Goal: Task Accomplishment & Management: Manage account settings

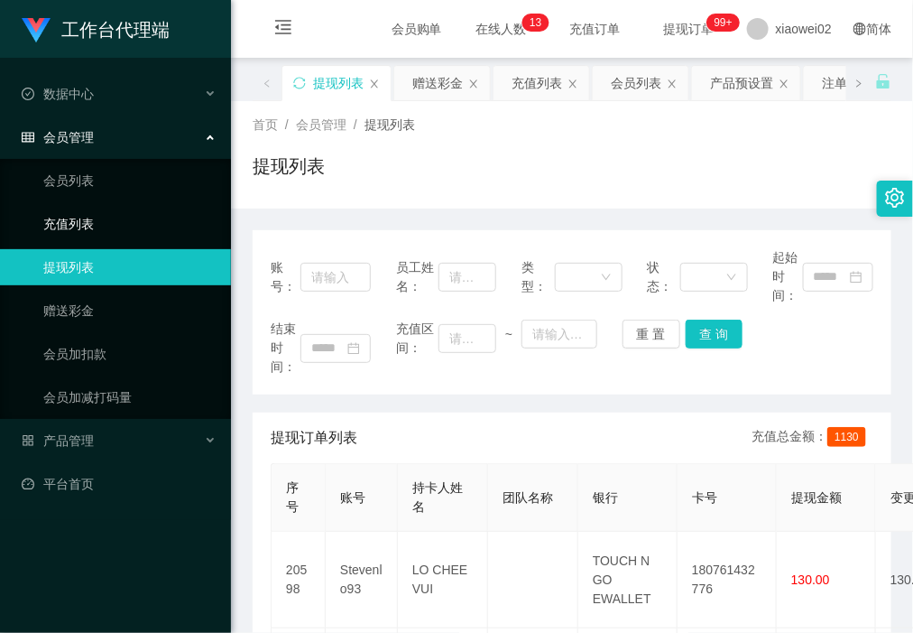
scroll to position [338, 0]
click at [119, 185] on link "会员列表" at bounding box center [129, 180] width 173 height 36
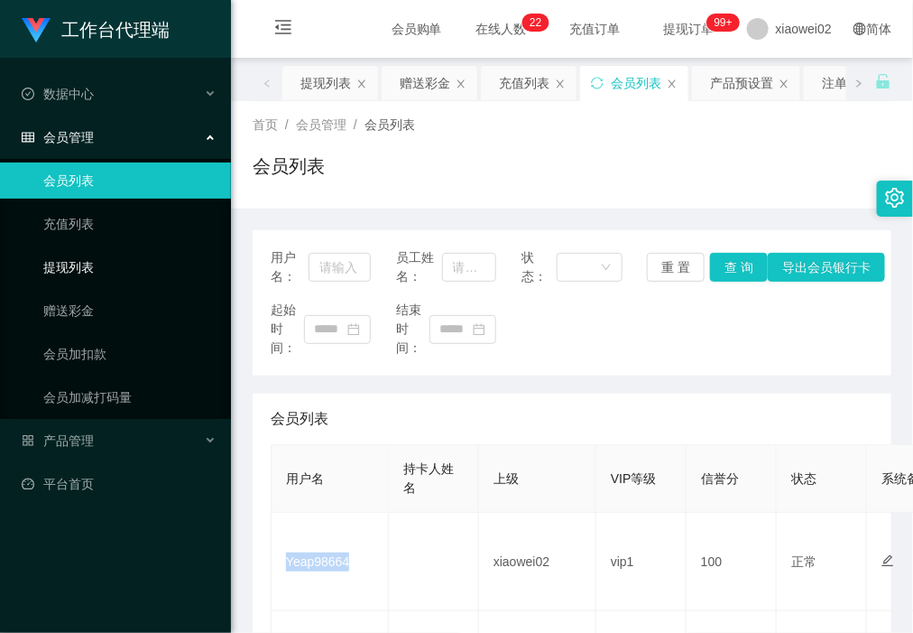
click at [87, 264] on link "提现列表" at bounding box center [129, 267] width 173 height 36
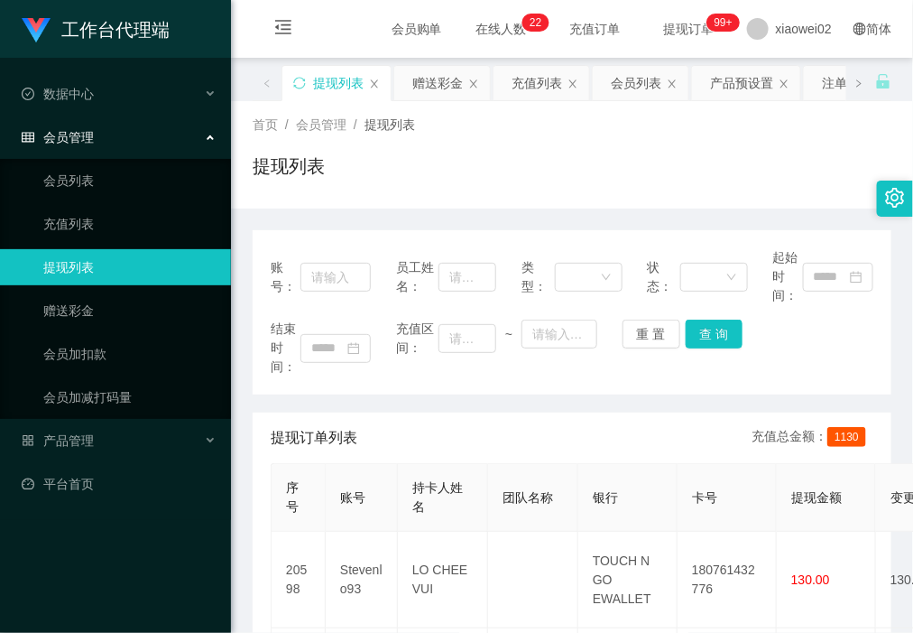
click at [86, 201] on ul "会员列表 充值列表 提现列表 赠送彩金 会员加扣款 会员加减打码量" at bounding box center [115, 289] width 231 height 260
click at [88, 185] on link "会员列表" at bounding box center [129, 180] width 173 height 36
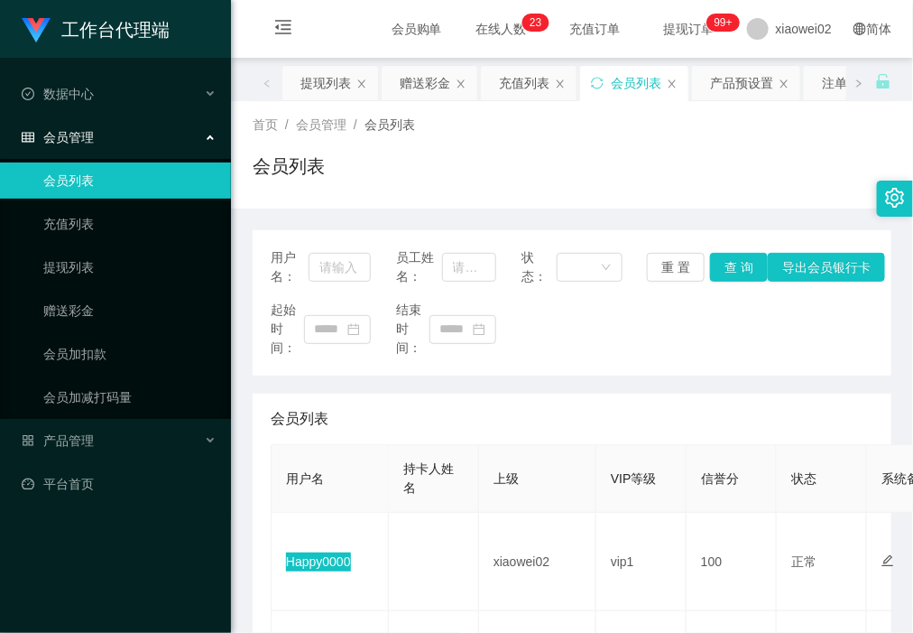
scroll to position [113, 0]
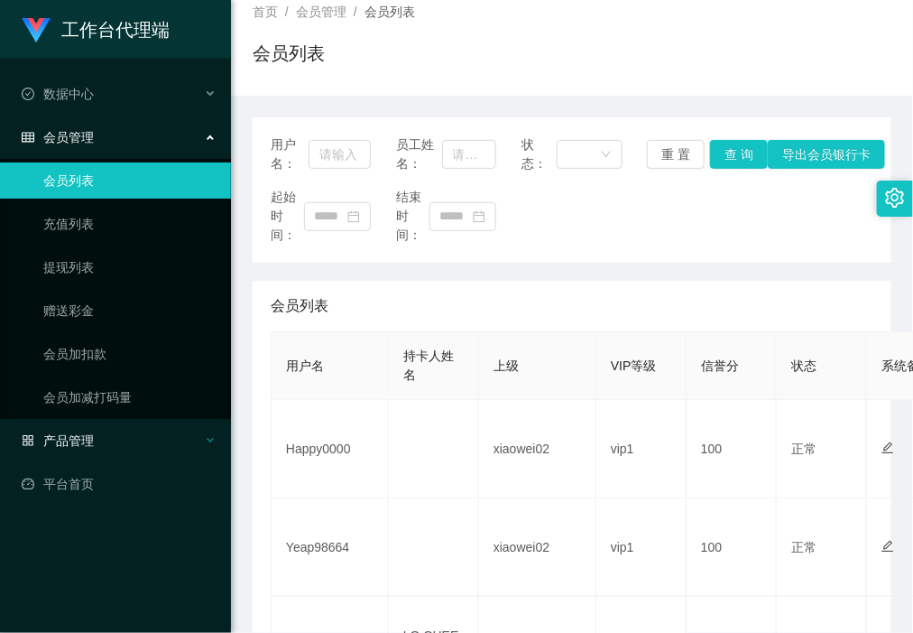
click at [69, 424] on div "产品管理" at bounding box center [115, 440] width 231 height 36
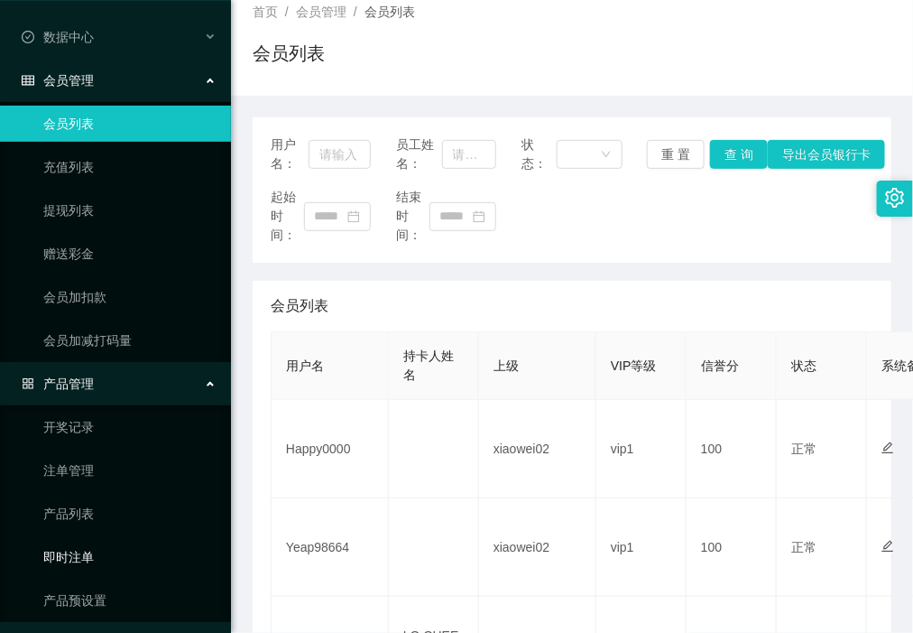
scroll to position [104, 0]
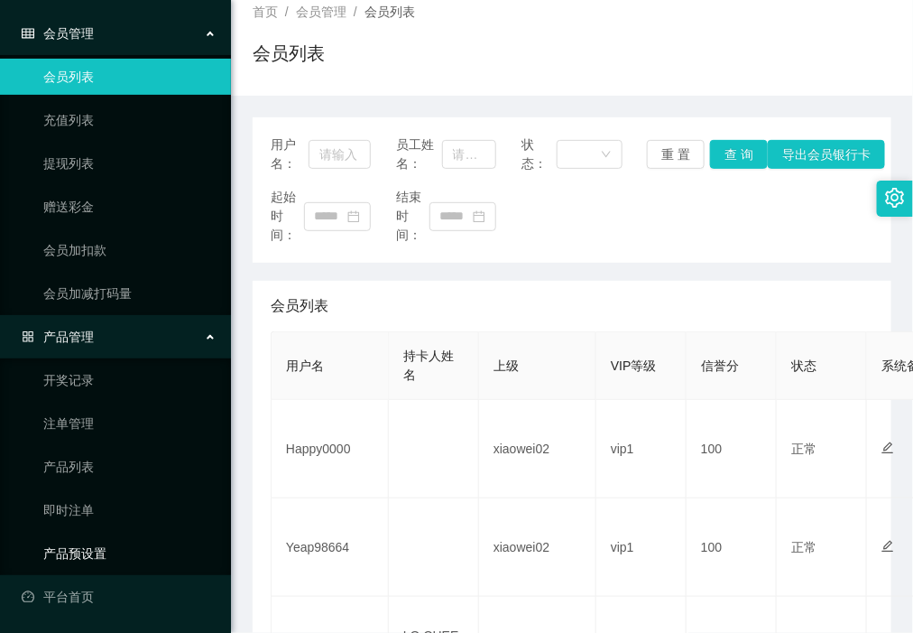
click at [70, 552] on link "产品预设置" at bounding box center [129, 553] width 173 height 36
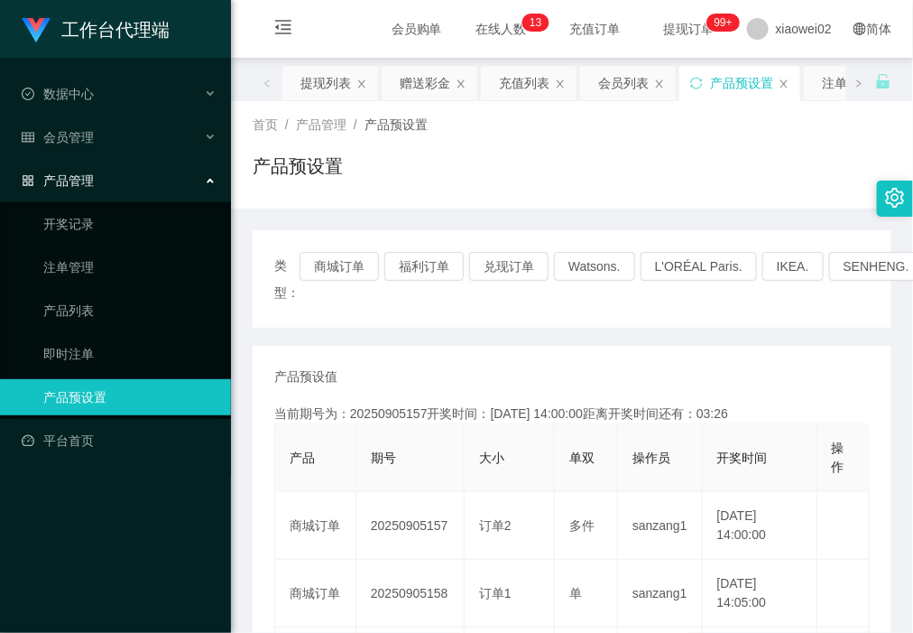
click at [516, 187] on div "产品预设置" at bounding box center [572, 174] width 639 height 42
click at [136, 135] on div "会员管理" at bounding box center [115, 137] width 231 height 36
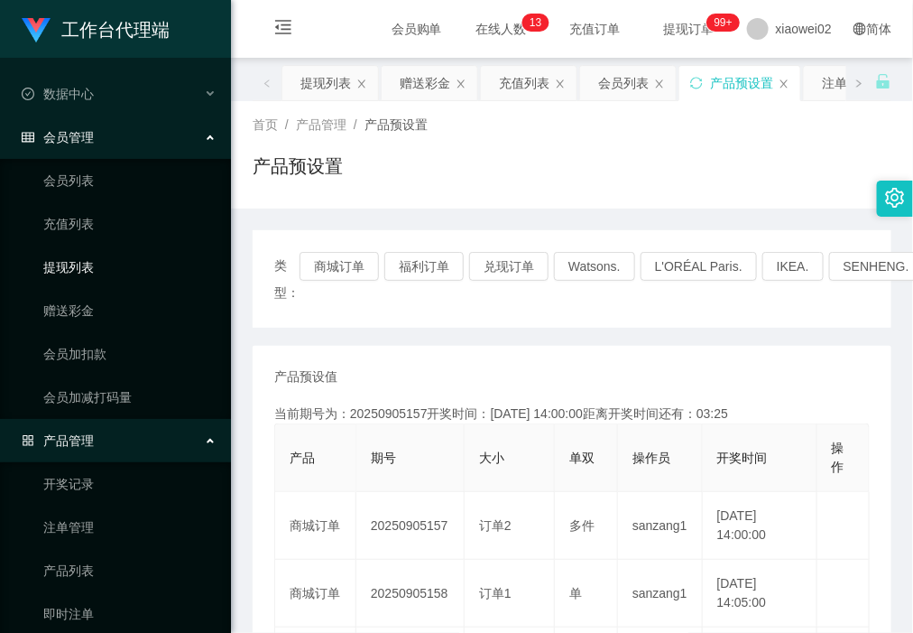
click at [117, 258] on link "提现列表" at bounding box center [129, 267] width 173 height 36
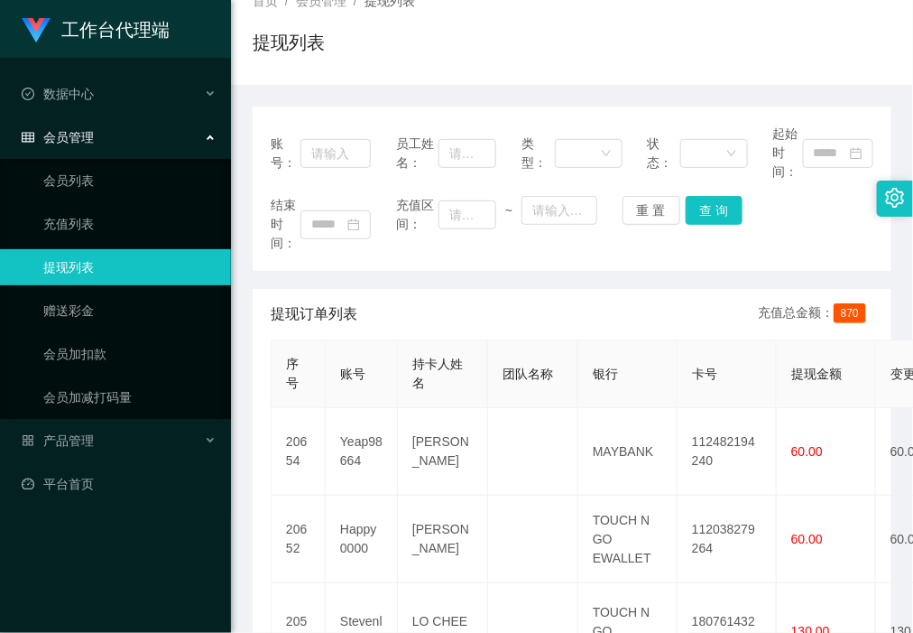
scroll to position [226, 0]
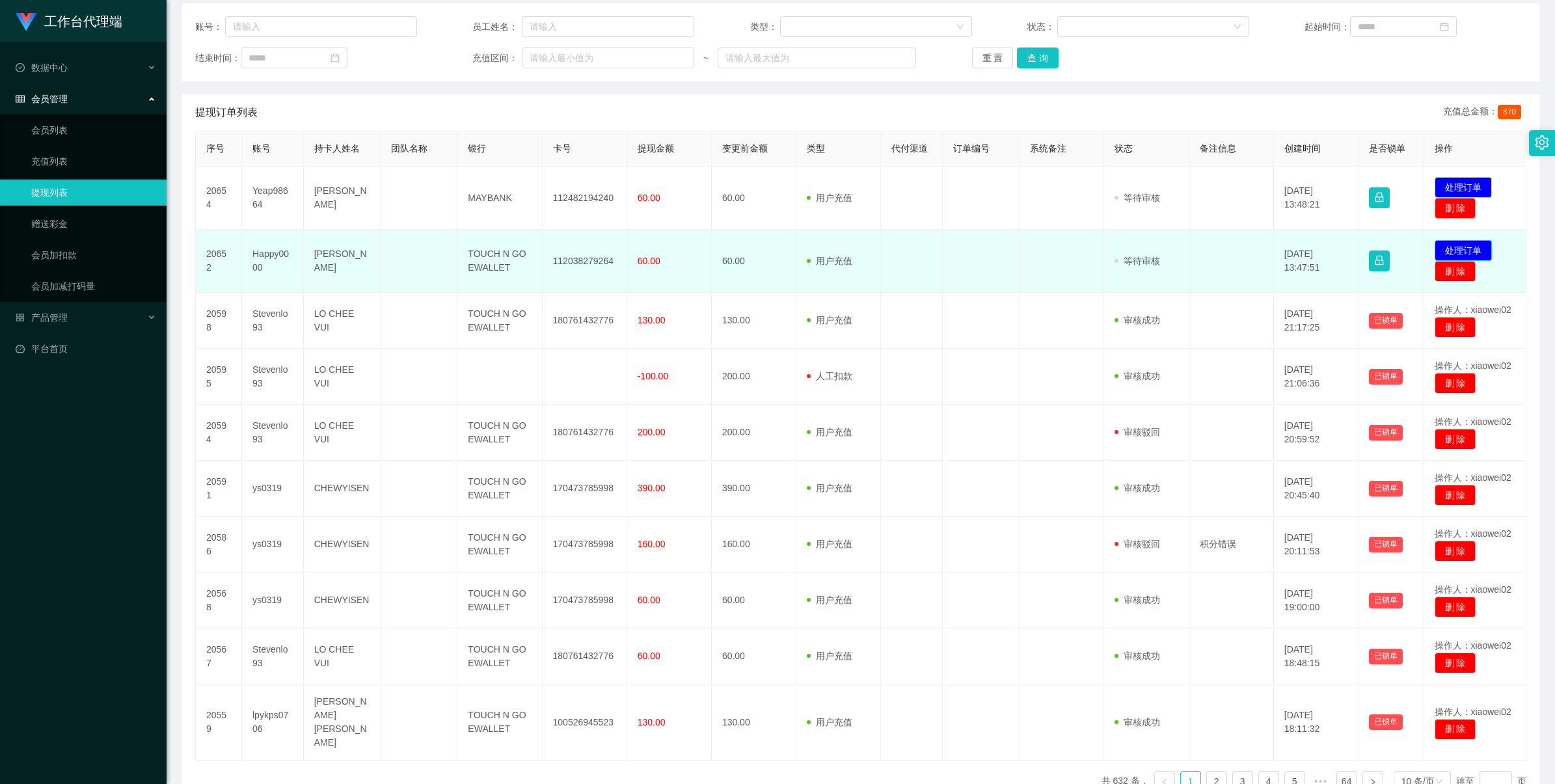
click at [658, 247] on button "处理订单" at bounding box center [1463, 250] width 57 height 21
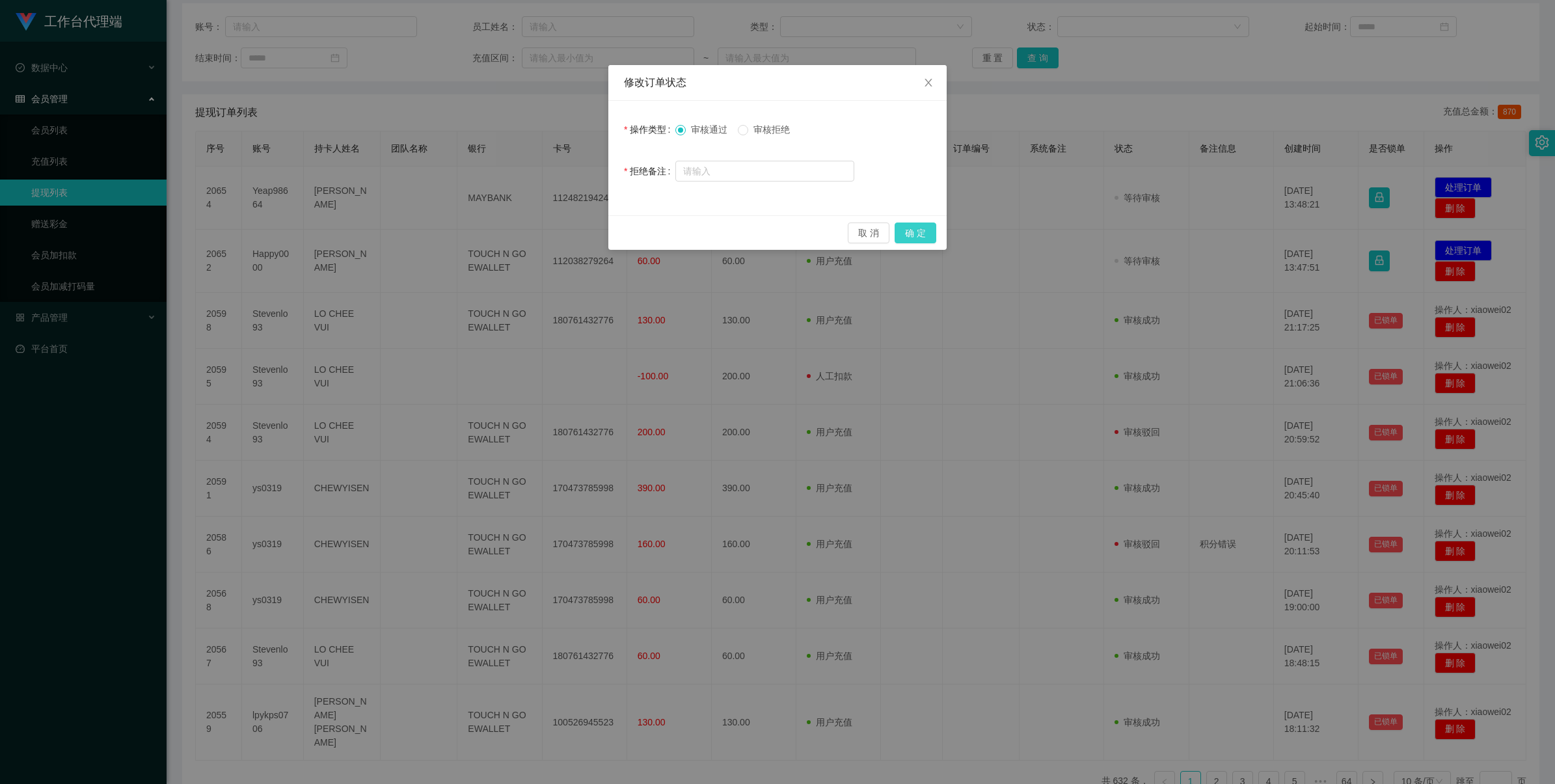
drag, startPoint x: 932, startPoint y: 231, endPoint x: 973, endPoint y: 223, distance: 41.8
click at [658, 231] on button "确 定" at bounding box center [916, 233] width 42 height 21
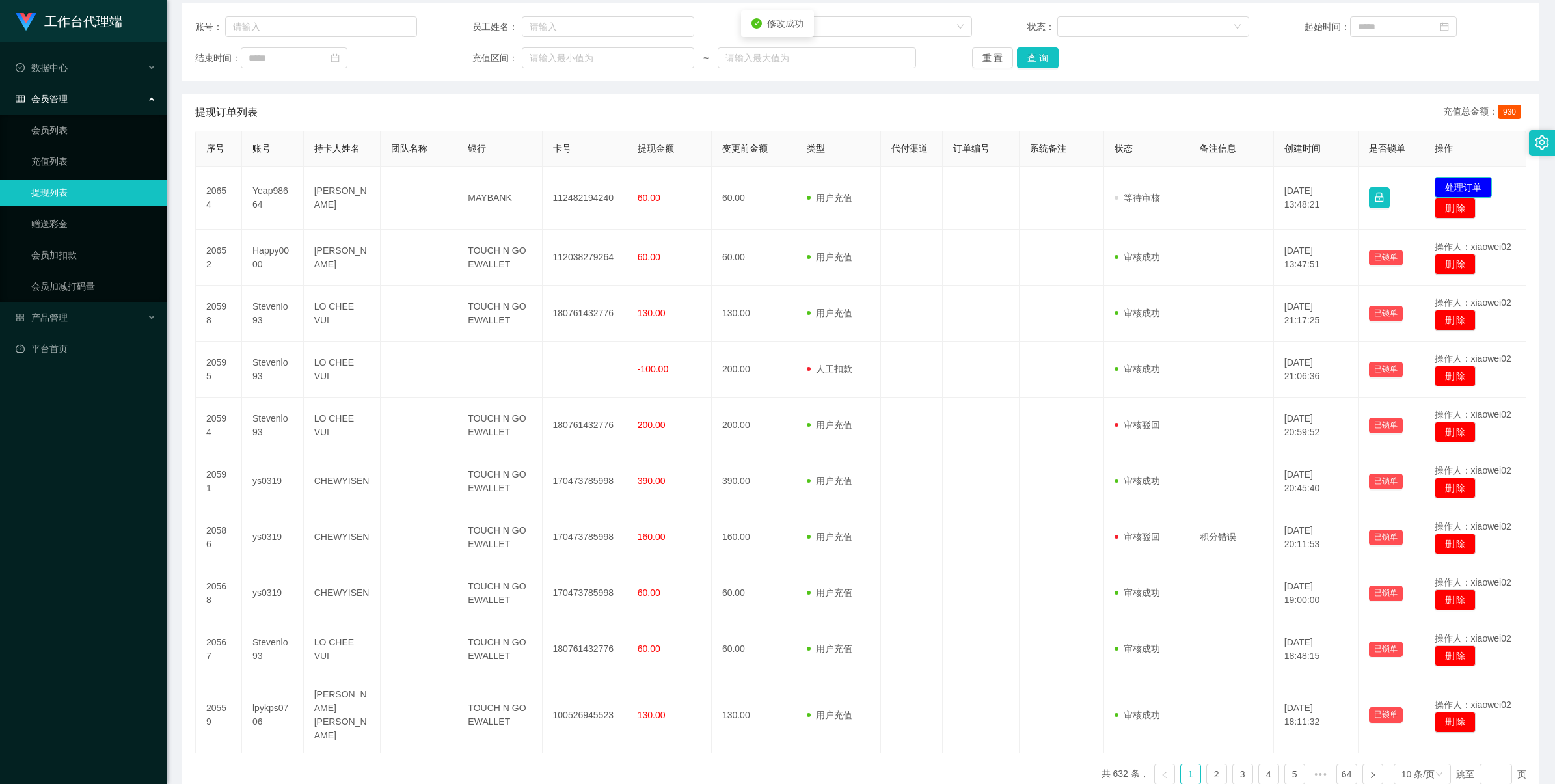
drag, startPoint x: 1448, startPoint y: 180, endPoint x: 1283, endPoint y: 183, distance: 165.0
click at [658, 183] on button "处理订单" at bounding box center [1463, 187] width 57 height 21
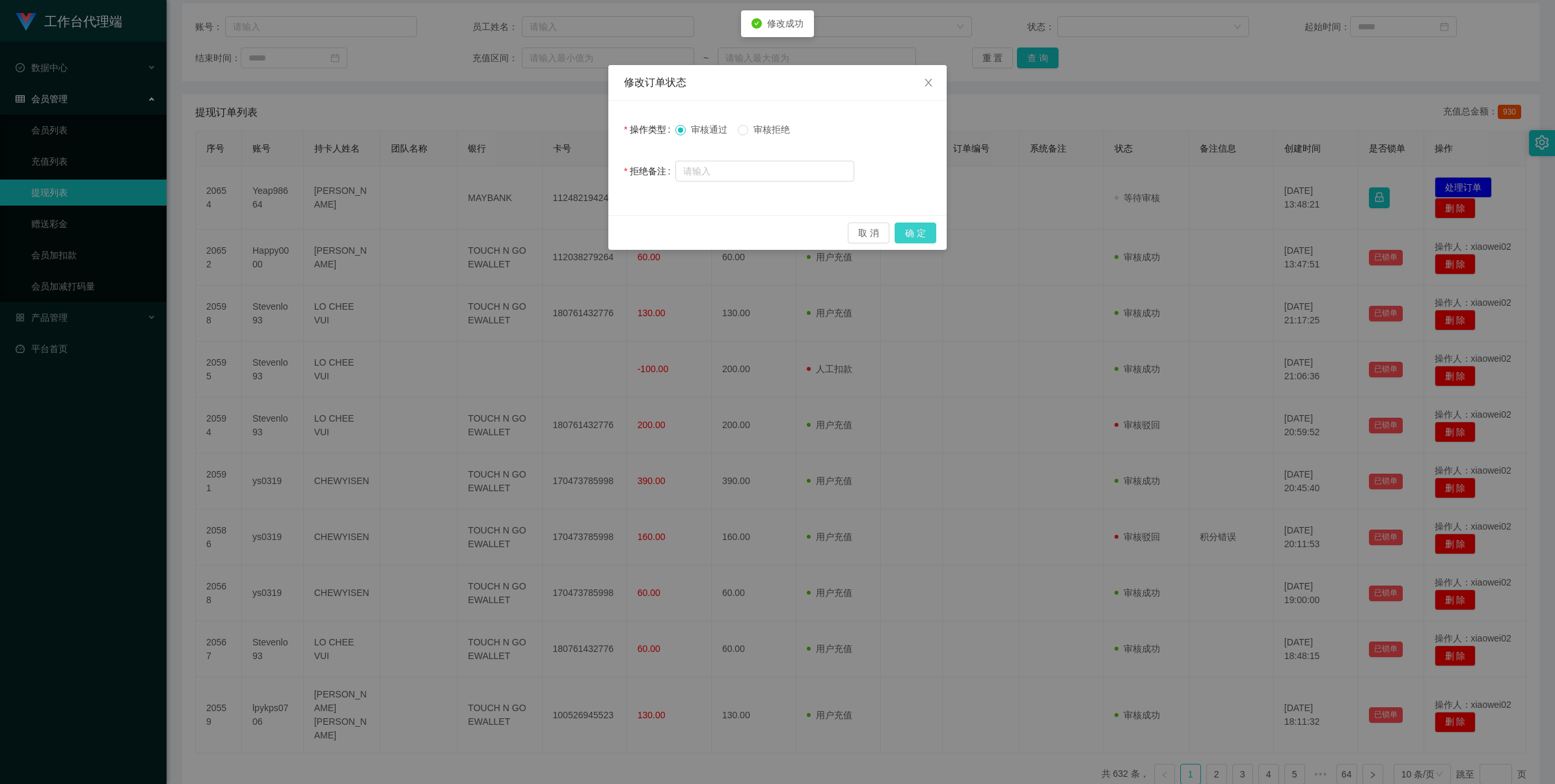
click at [658, 230] on button "确 定" at bounding box center [916, 233] width 42 height 21
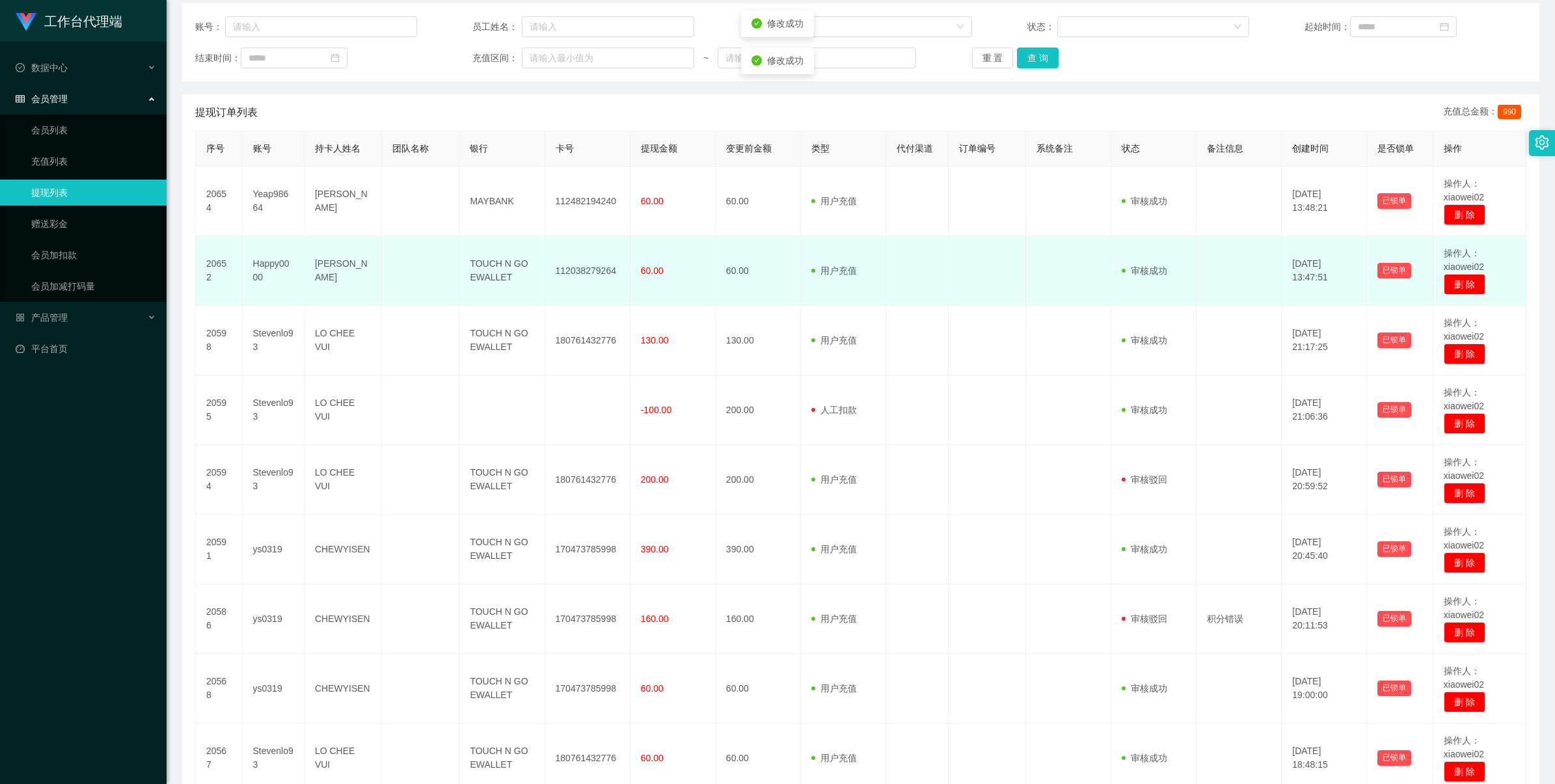
click at [566, 265] on td "112038279264" at bounding box center [588, 271] width 85 height 70
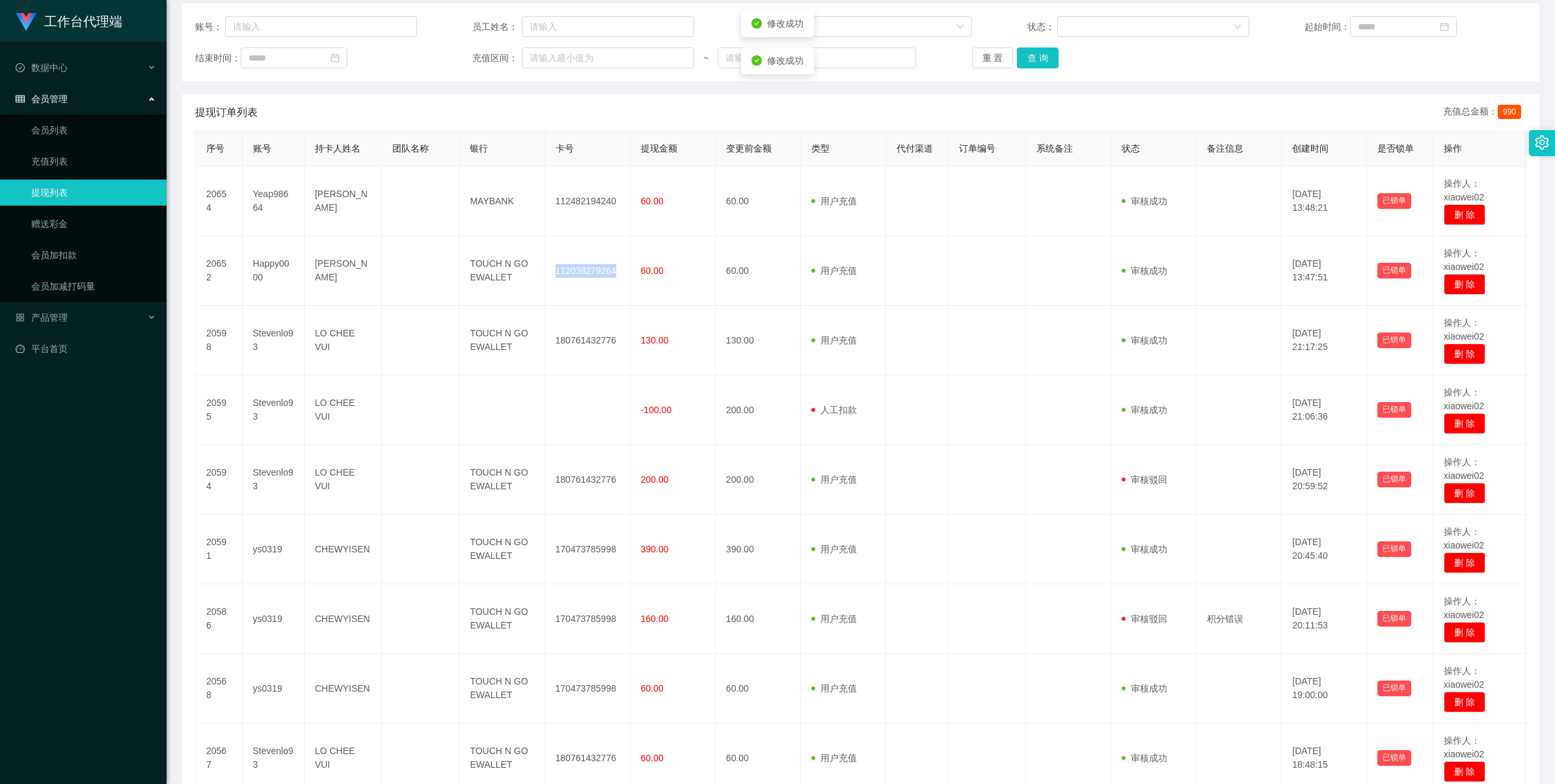
drag, startPoint x: 566, startPoint y: 265, endPoint x: 934, endPoint y: 146, distance: 386.8
click at [567, 265] on td "112038279264" at bounding box center [588, 271] width 85 height 70
copy td "112038279264"
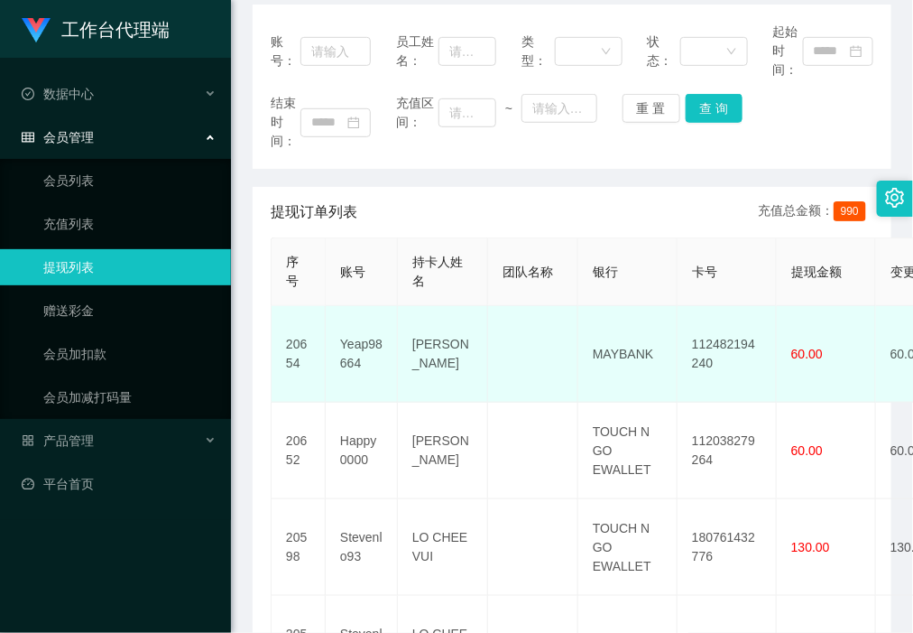
click at [727, 341] on td "112482194240" at bounding box center [727, 354] width 99 height 97
copy td "112482194240"
